Goal: Register for event/course

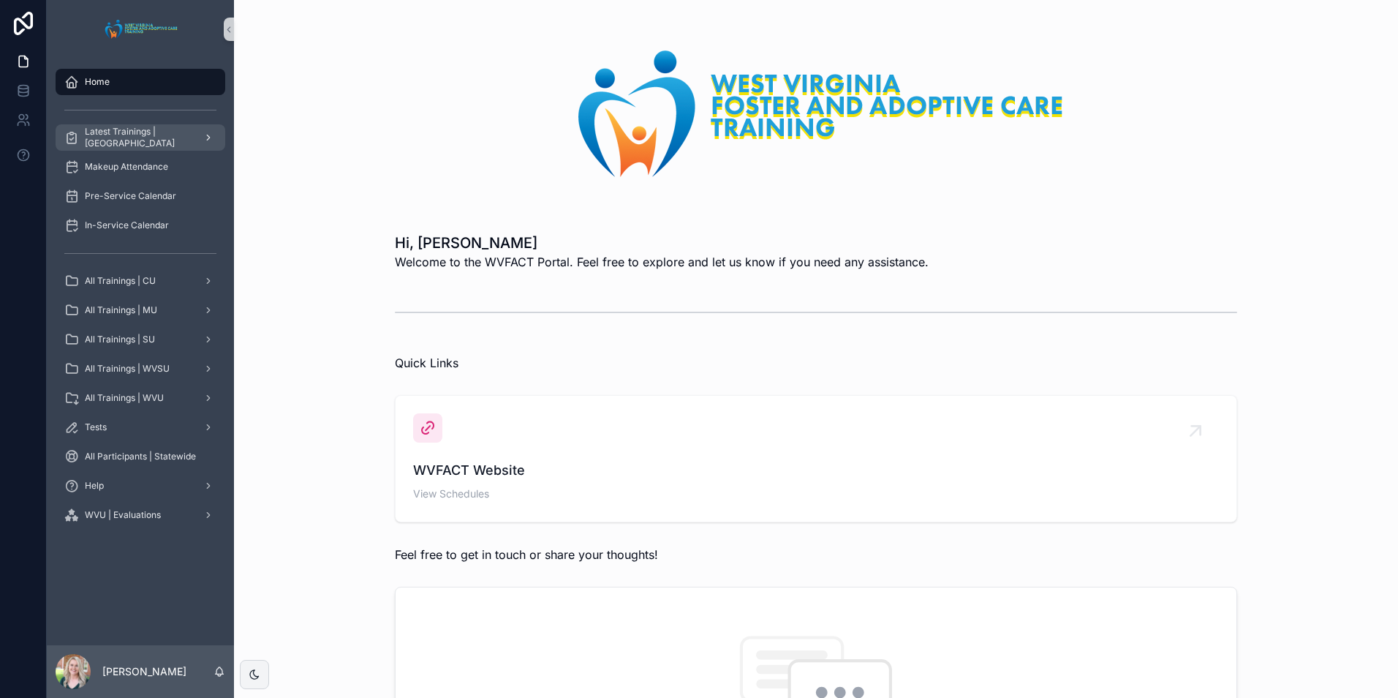
click at [145, 141] on span "Latest Trainings | [GEOGRAPHIC_DATA]" at bounding box center [138, 137] width 107 height 23
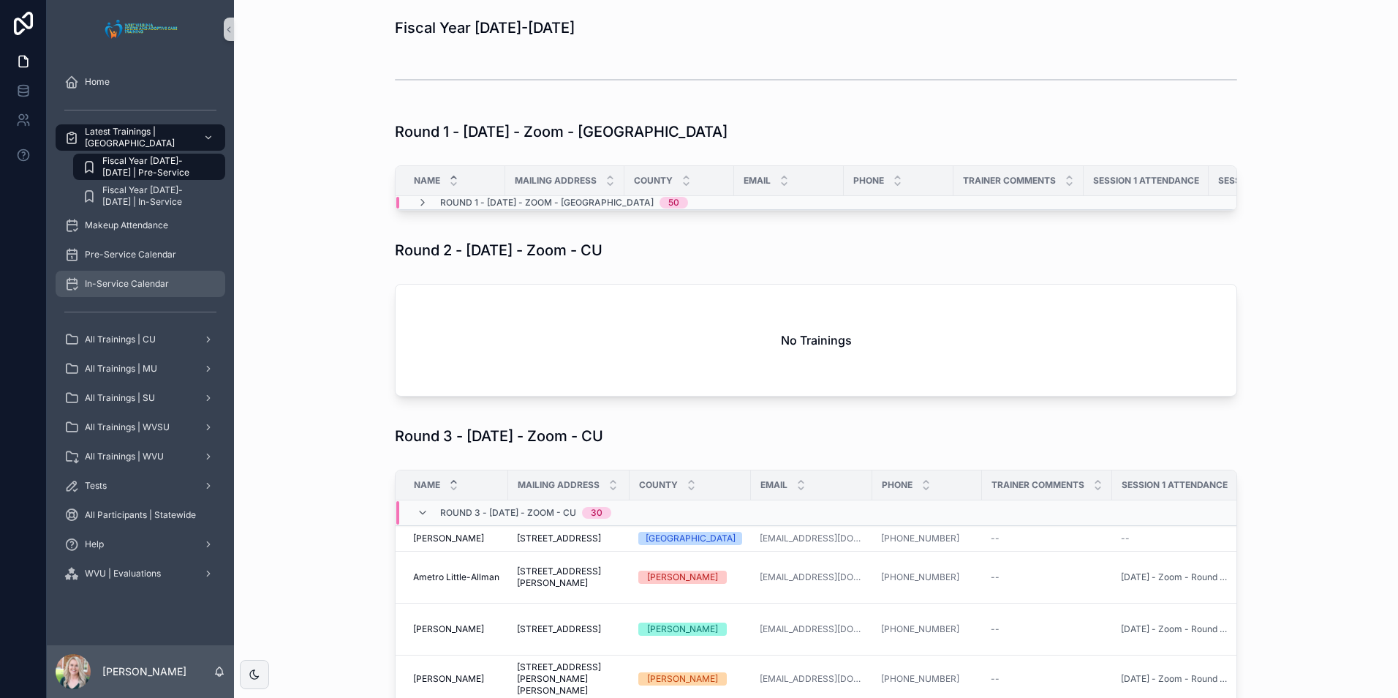
click at [128, 273] on div "In-Service Calendar" at bounding box center [140, 283] width 152 height 23
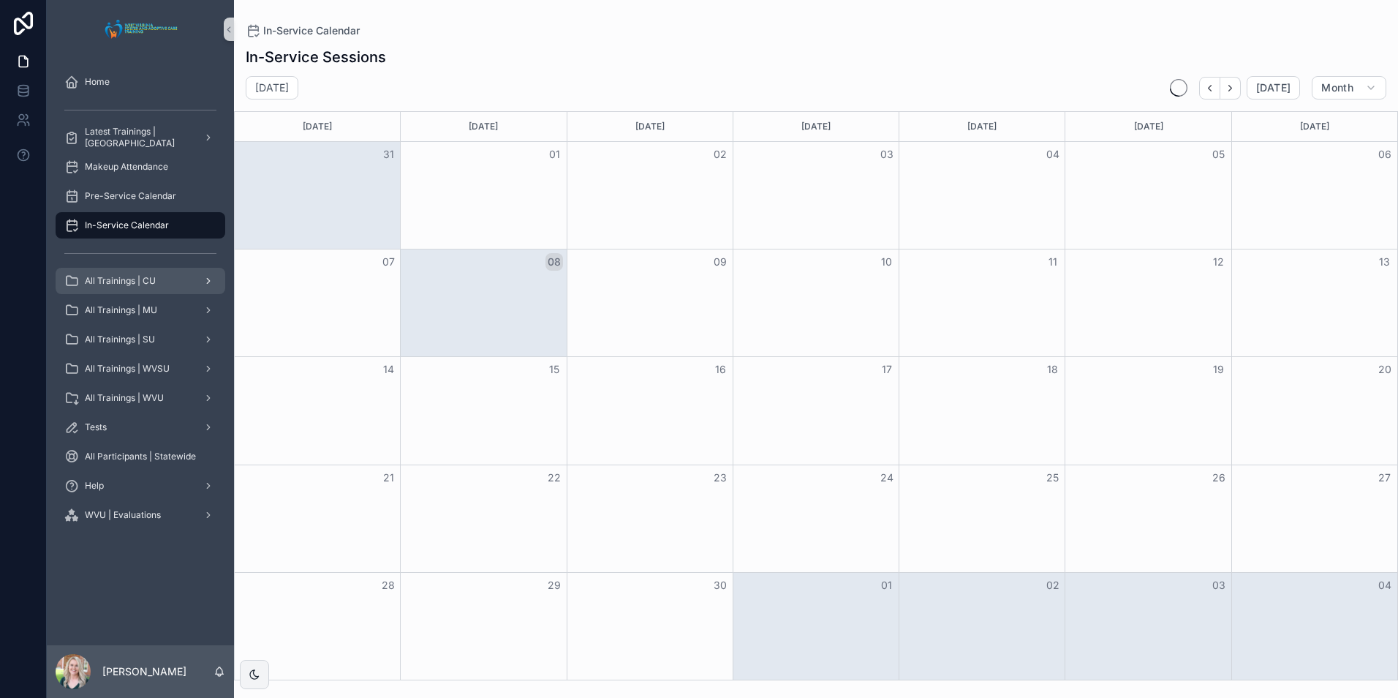
click at [137, 282] on span "All Trainings | CU" at bounding box center [120, 281] width 71 height 12
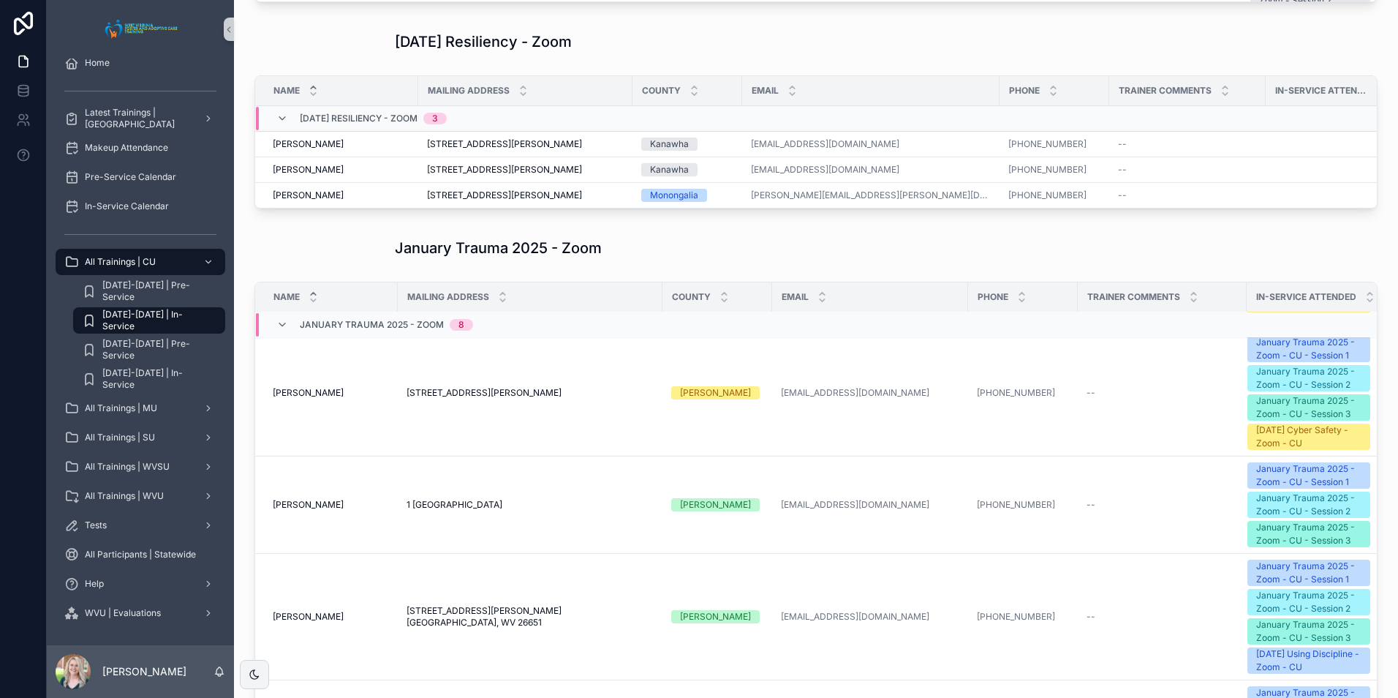
scroll to position [8061, 0]
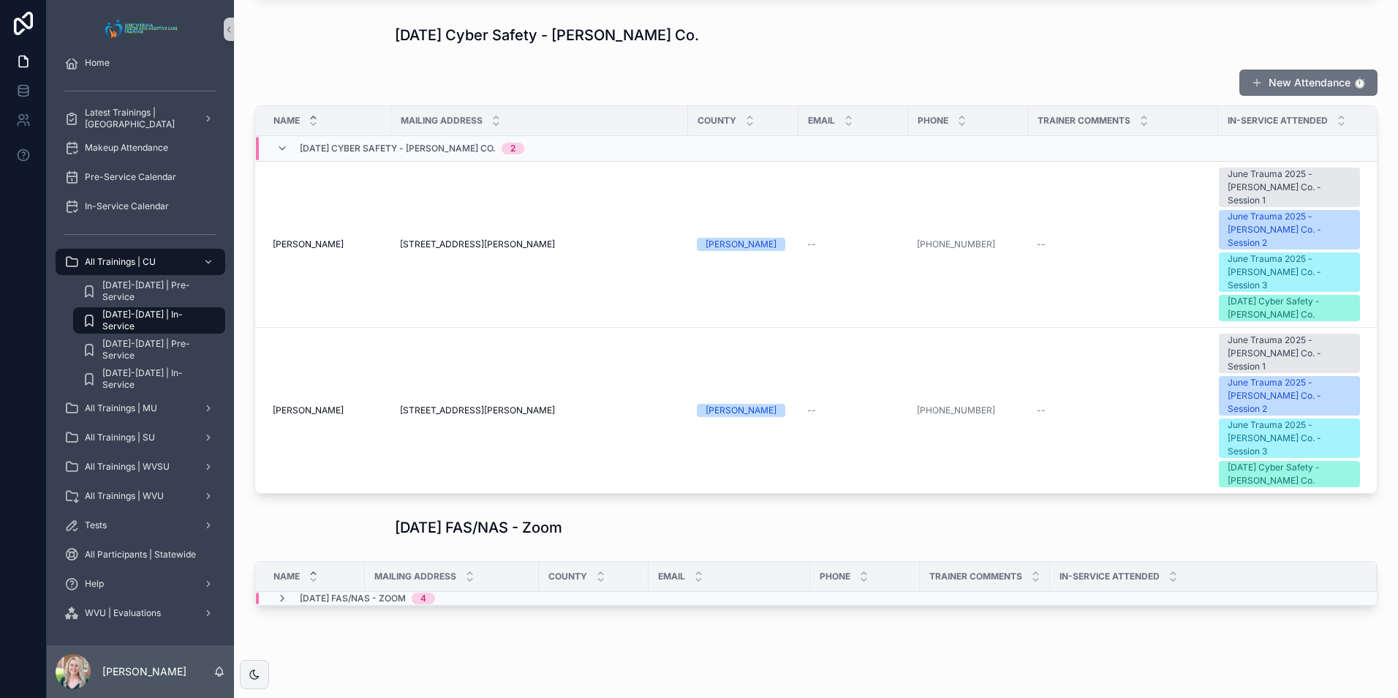
click at [274, 592] on div "[DATE] FAS/NAS - Zoom 4" at bounding box center [356, 598] width 194 height 12
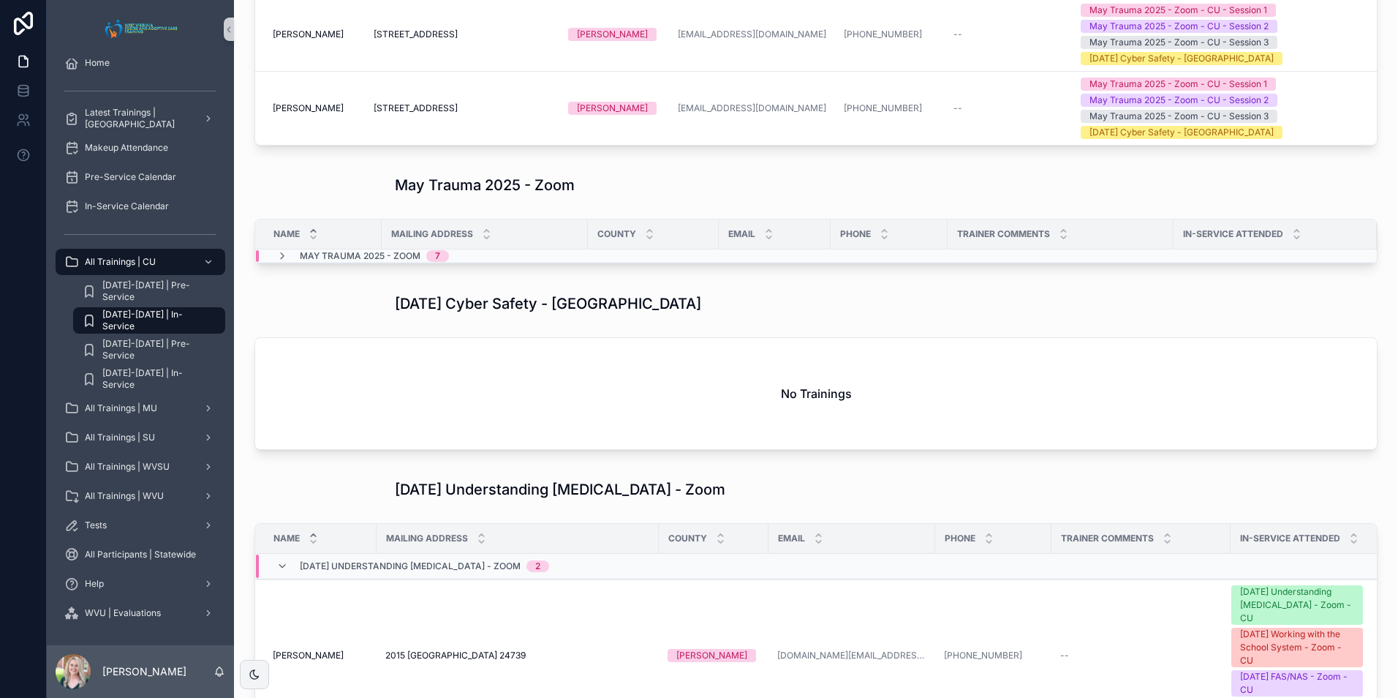
scroll to position [6361, 0]
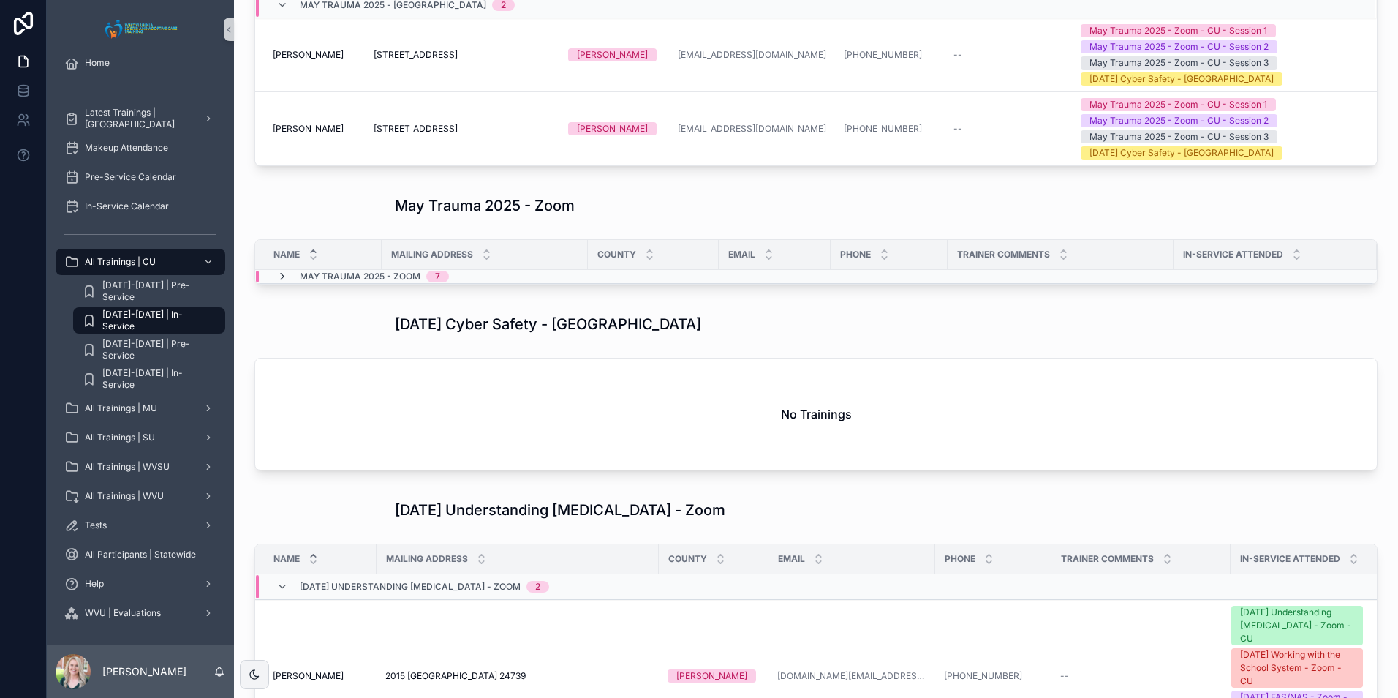
click at [278, 282] on span "scrollable content" at bounding box center [282, 277] width 12 height 12
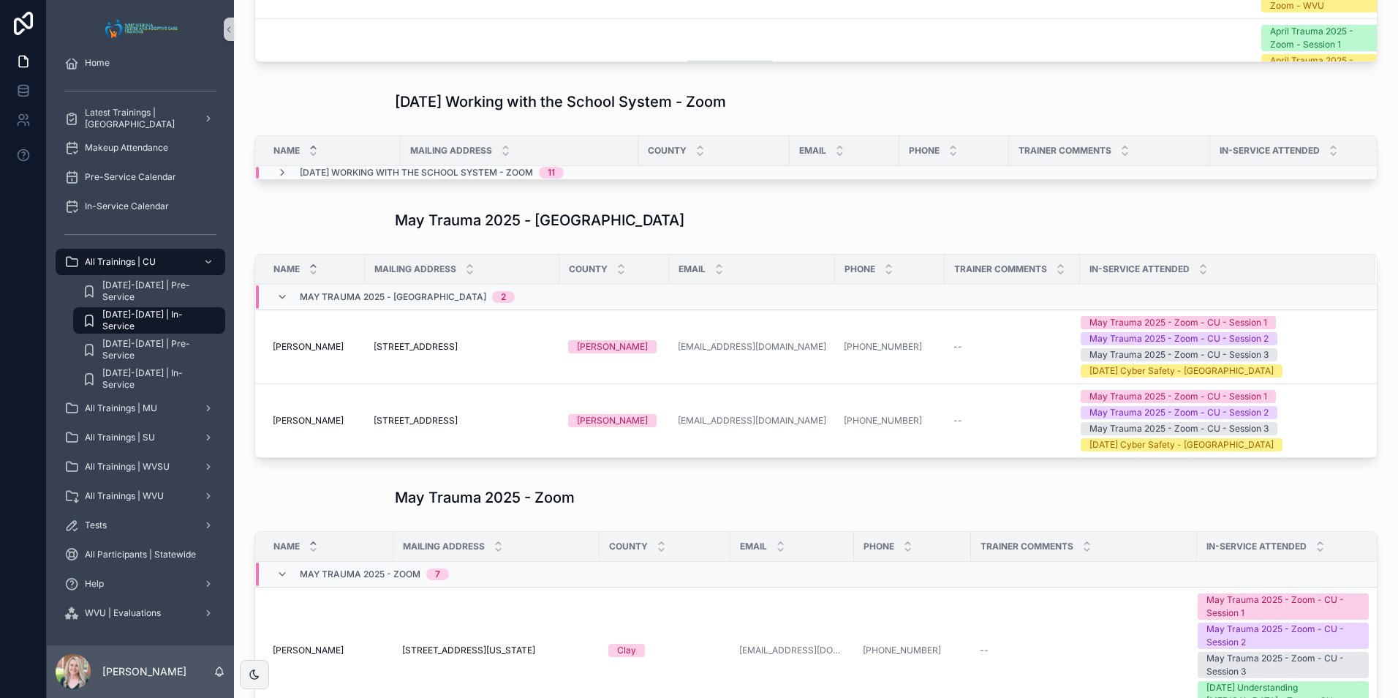
scroll to position [6068, 0]
